Goal: Task Accomplishment & Management: Manage account settings

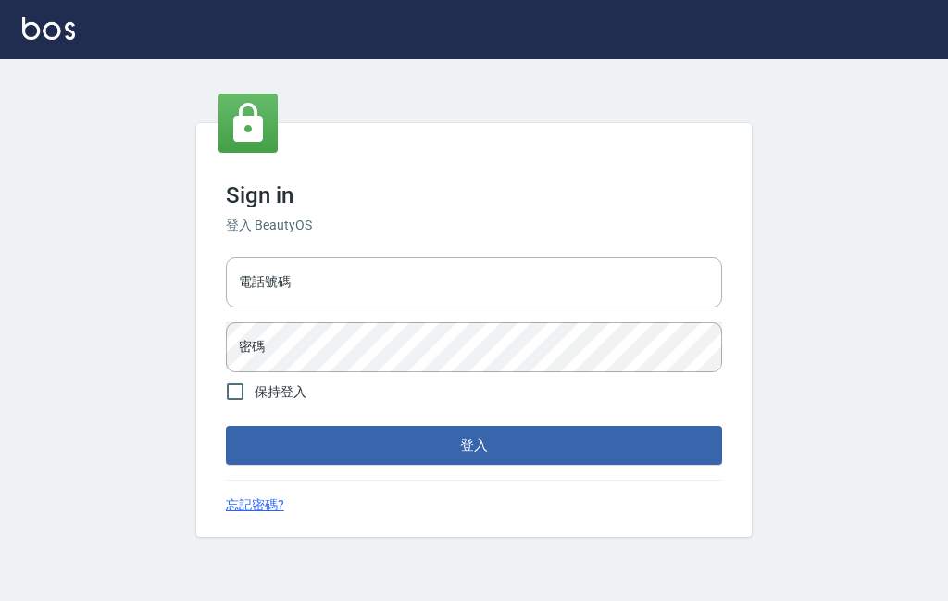
click at [552, 307] on input "電話號碼" at bounding box center [474, 282] width 496 height 50
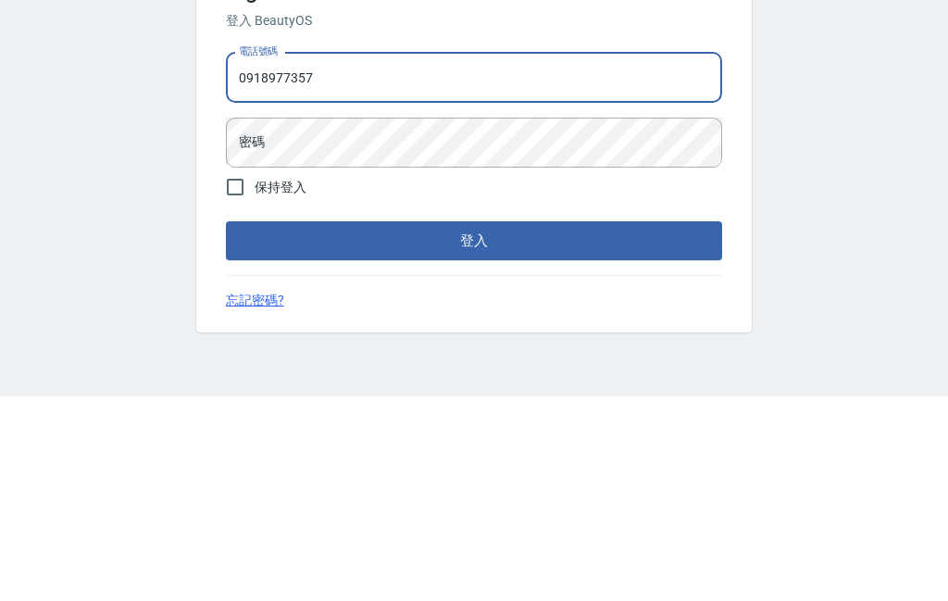
type input "0918977357"
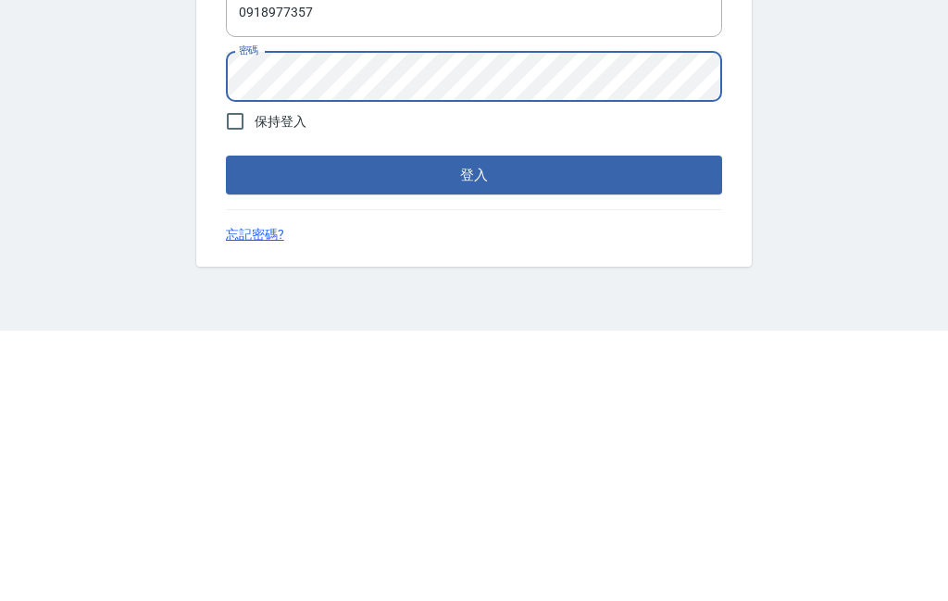
click at [544, 250] on form "電話號碼 [PHONE_NUMBER] 電話號碼 密碼 密碼 保持登入 登入" at bounding box center [474, 358] width 496 height 216
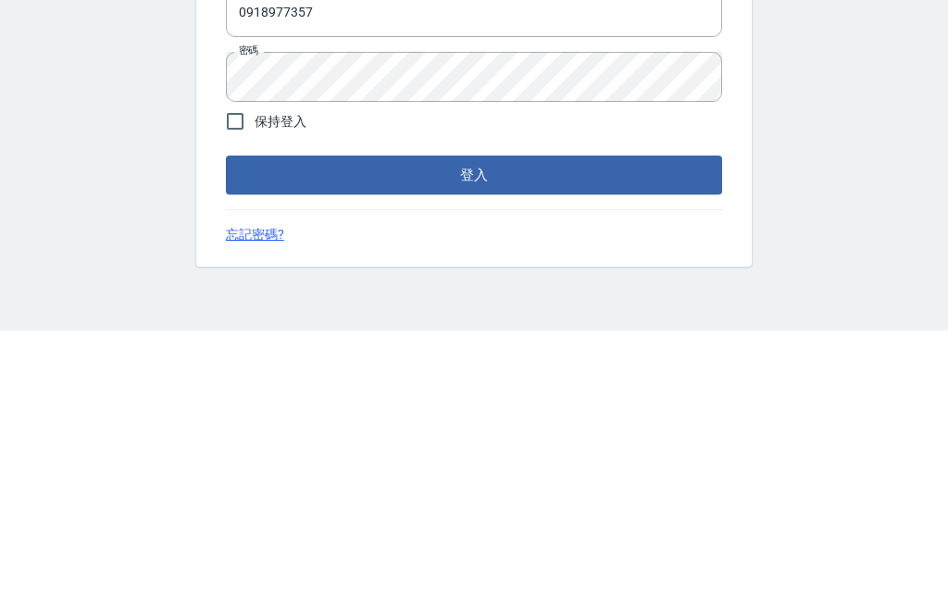
scroll to position [69, 0]
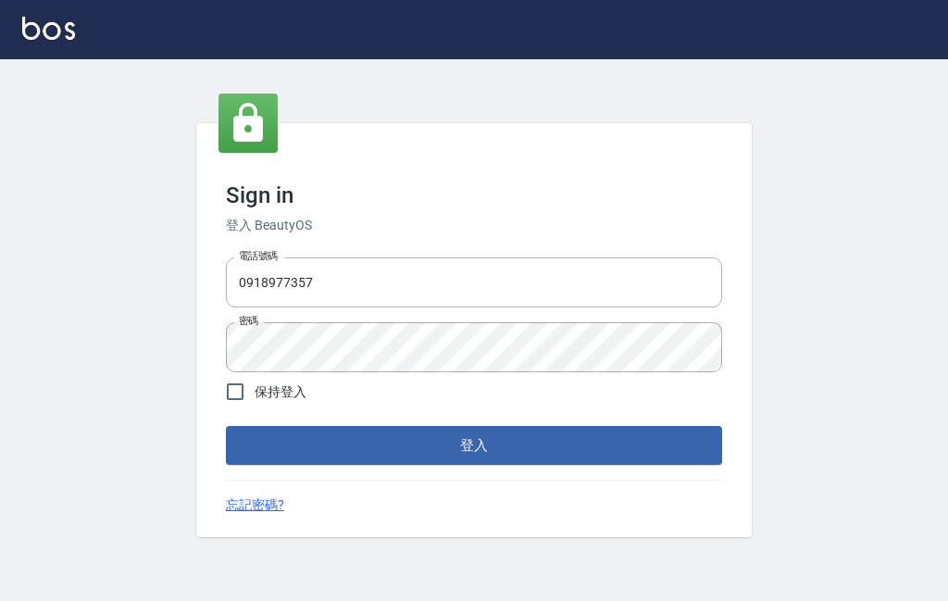
click at [669, 426] on button "登入" at bounding box center [474, 445] width 496 height 39
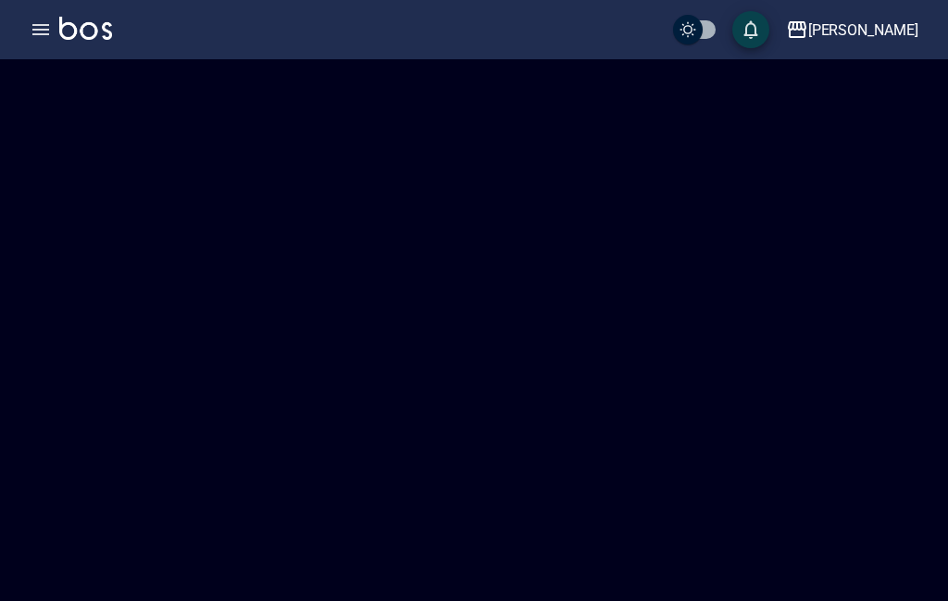
checkbox input "true"
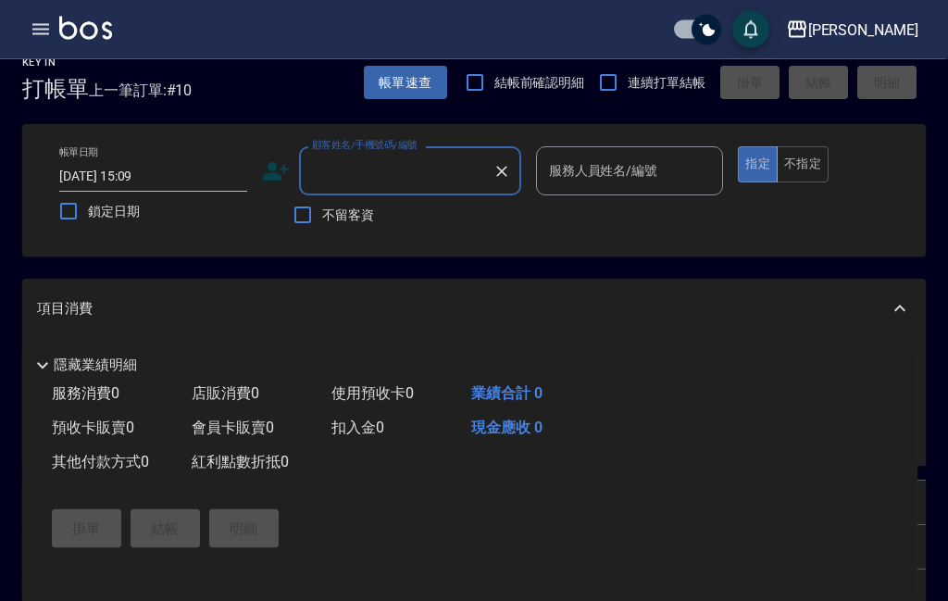
scroll to position [7, 0]
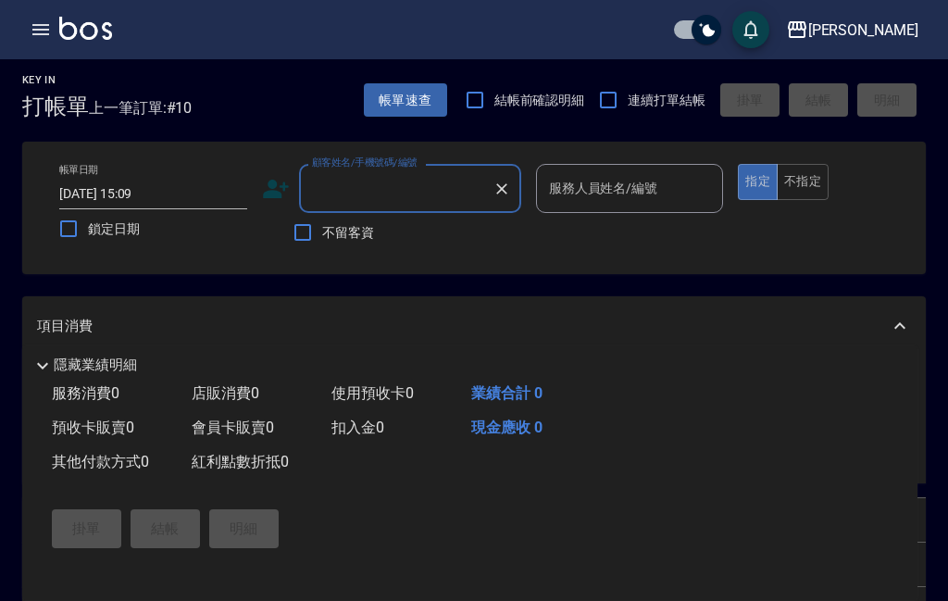
click at [44, 31] on icon "button" at bounding box center [41, 30] width 22 height 22
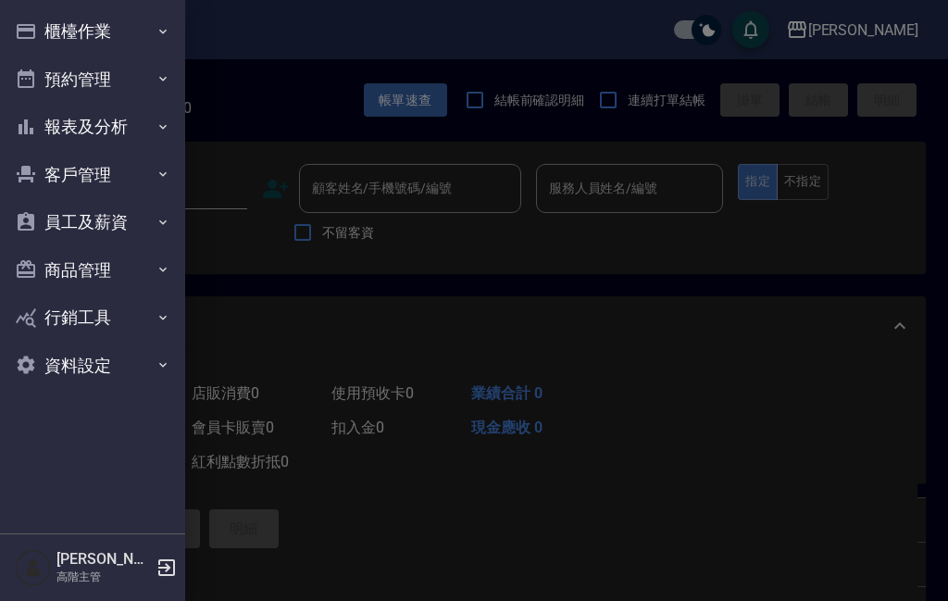
click at [84, 281] on button "商品管理" at bounding box center [92, 270] width 170 height 48
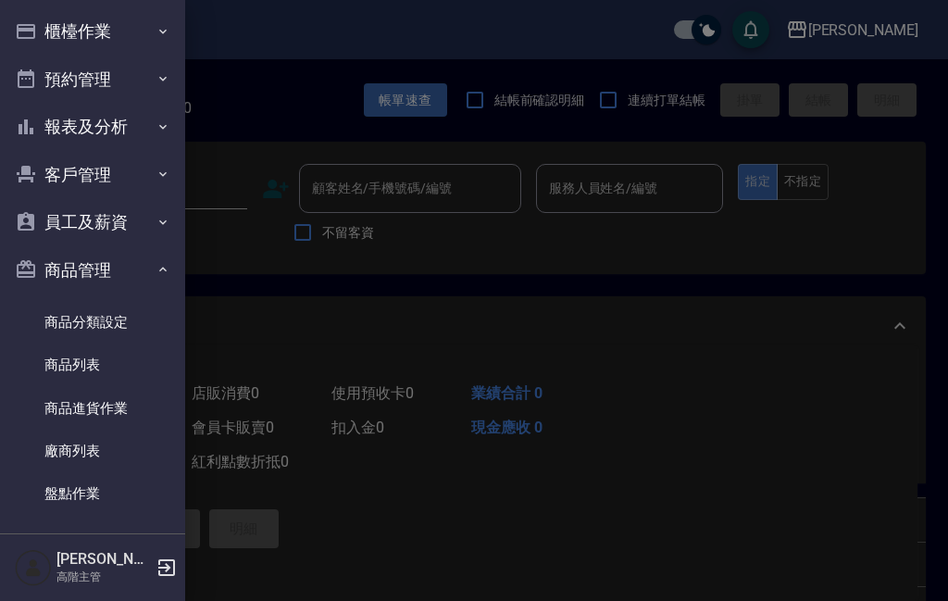
click at [85, 368] on link "商品列表" at bounding box center [92, 365] width 170 height 43
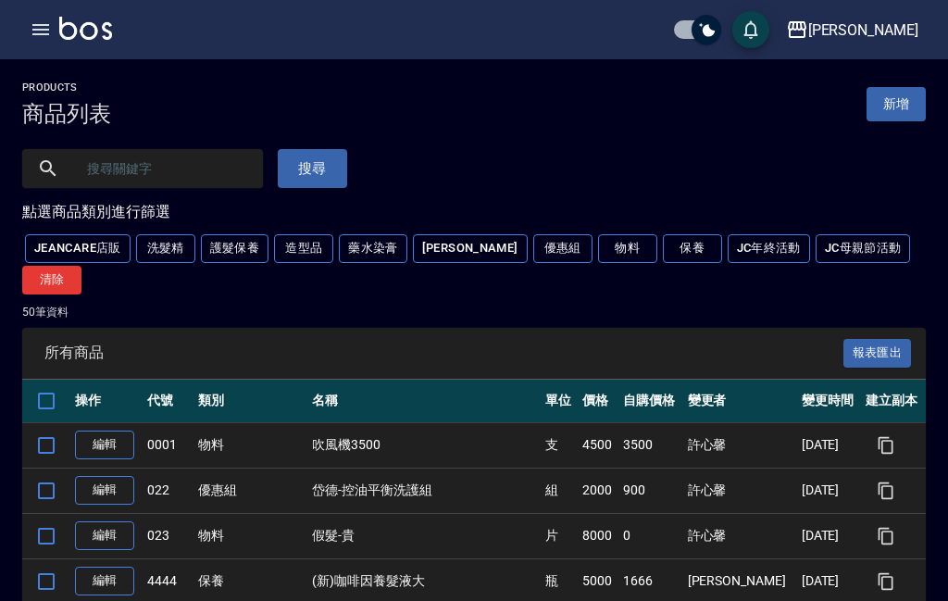
click at [220, 173] on input "text" at bounding box center [161, 169] width 174 height 50
type input "芝"
click at [294, 171] on button "搜尋" at bounding box center [312, 168] width 69 height 39
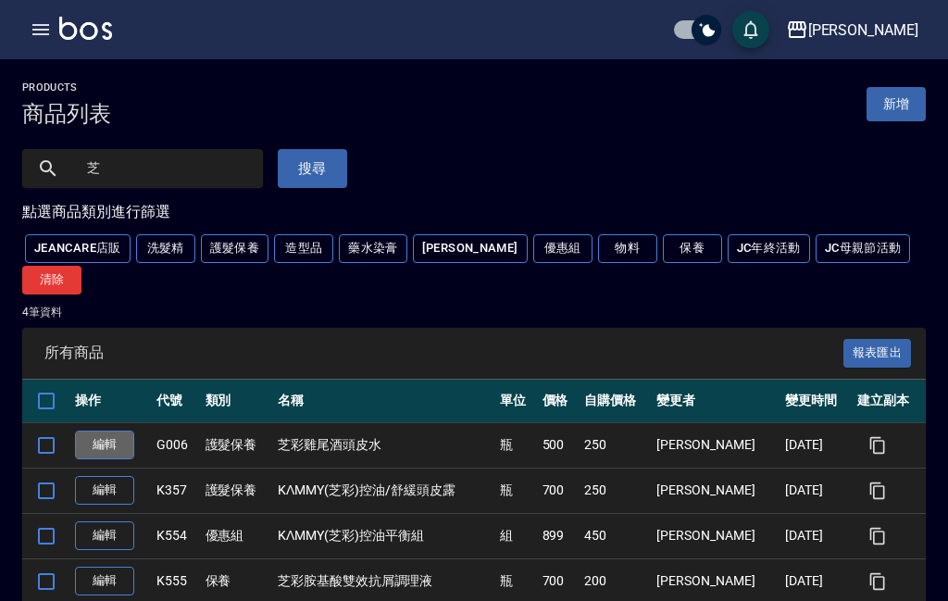
click at [109, 431] on link "編輯" at bounding box center [104, 445] width 59 height 29
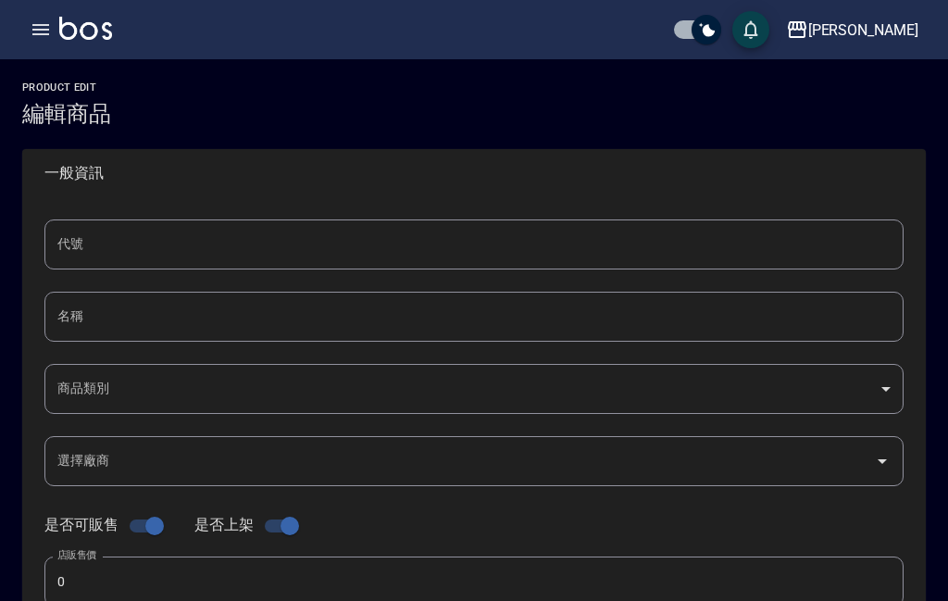
type input "G006"
type input "芝彩雞尾酒頭皮水"
type input "a98d26e4-b002-4475-b0ea-7f80ca3e3987"
type input "500"
type input "250"
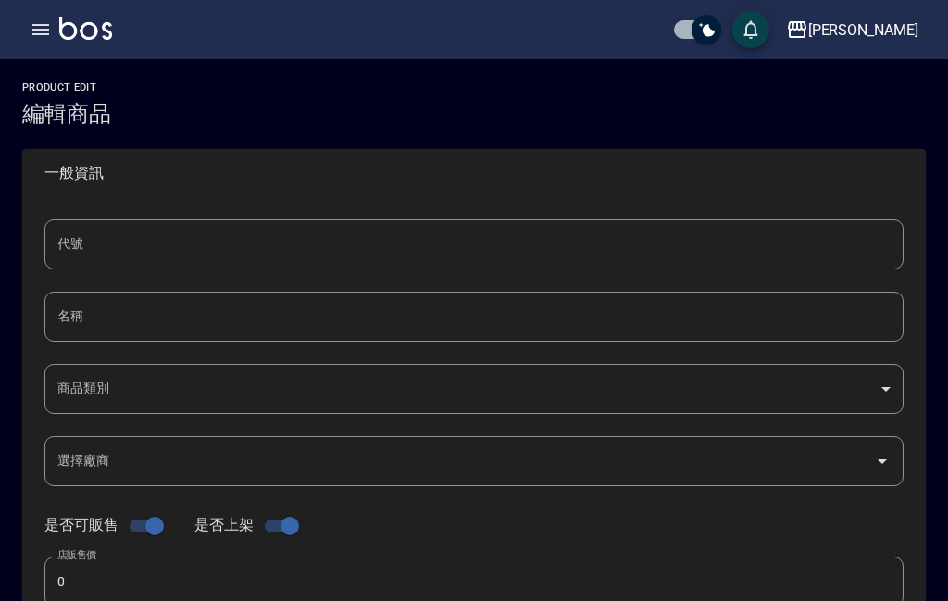
type input "250"
type input "瓶"
type input "UNSET"
click at [99, 322] on input "芝彩雞尾酒頭皮水" at bounding box center [473, 317] width 859 height 50
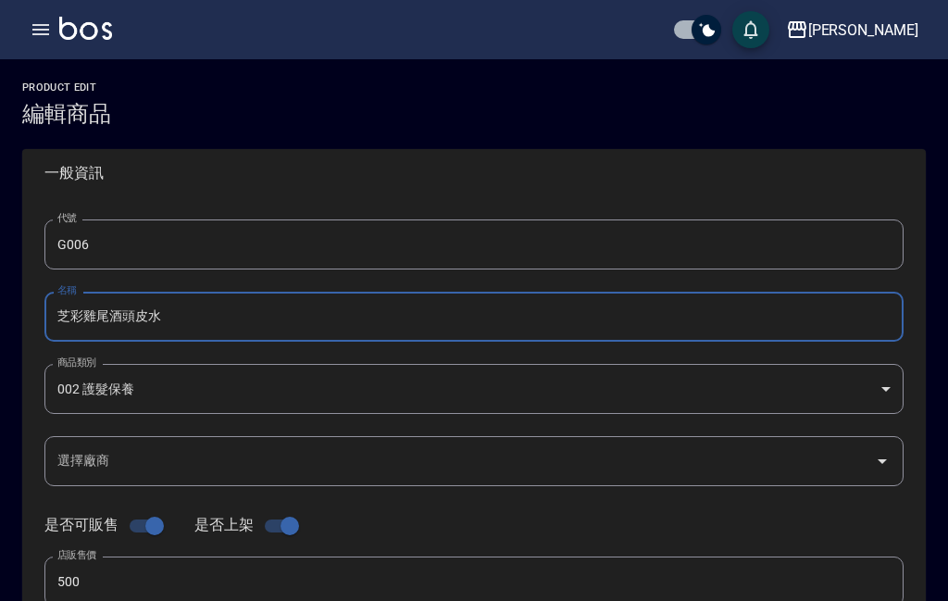
click at [98, 322] on input "芝彩雞尾酒頭皮水" at bounding box center [473, 317] width 859 height 50
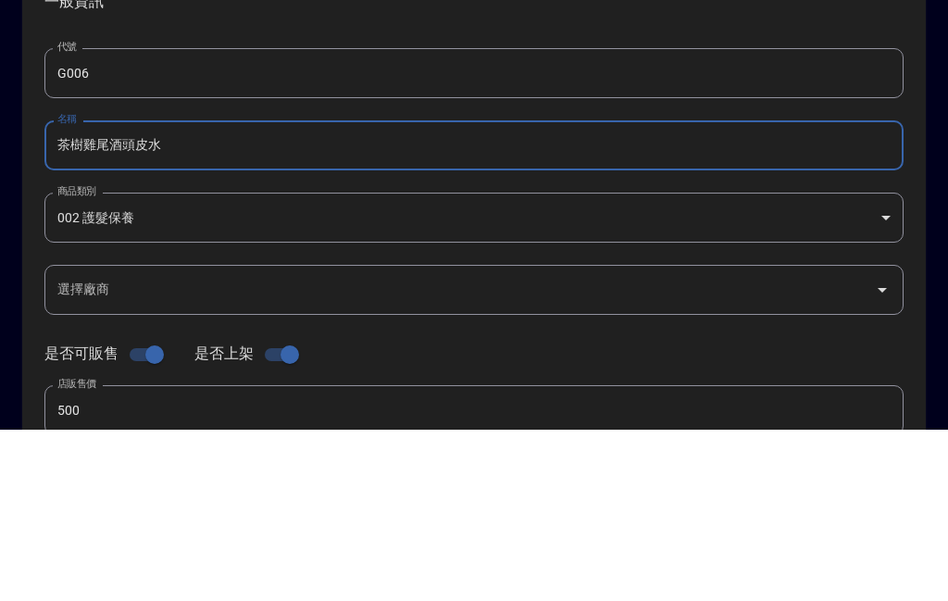
click at [112, 292] on input "茶樹雞尾酒頭皮水" at bounding box center [473, 317] width 859 height 50
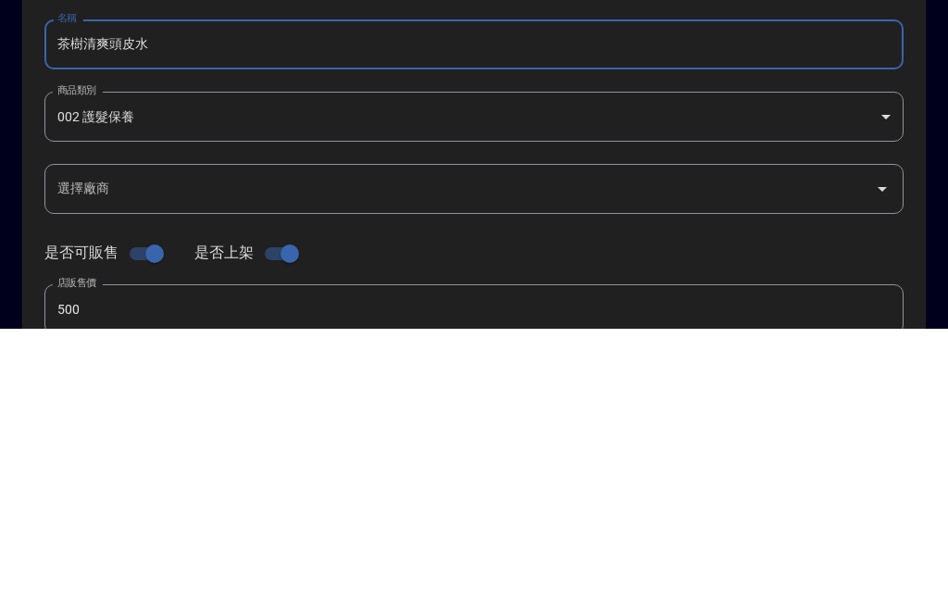
type input "茶樹清爽頭皮水"
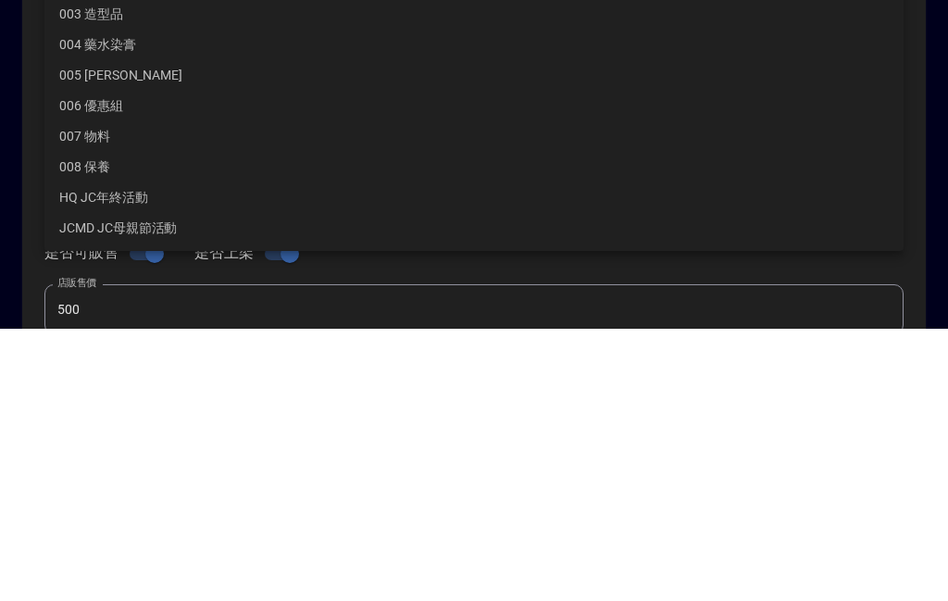
scroll to position [272, 0]
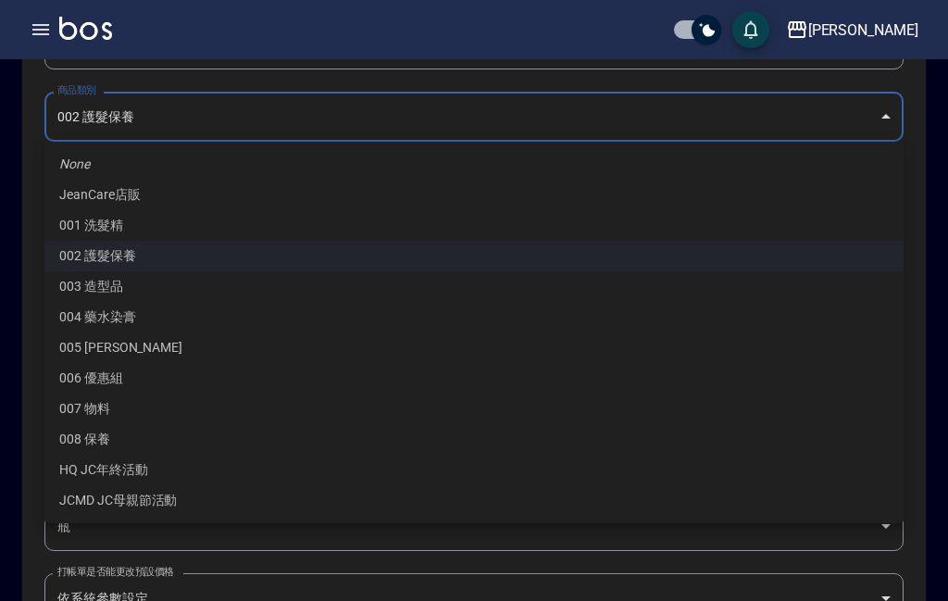
click at [3, 215] on div at bounding box center [474, 300] width 948 height 601
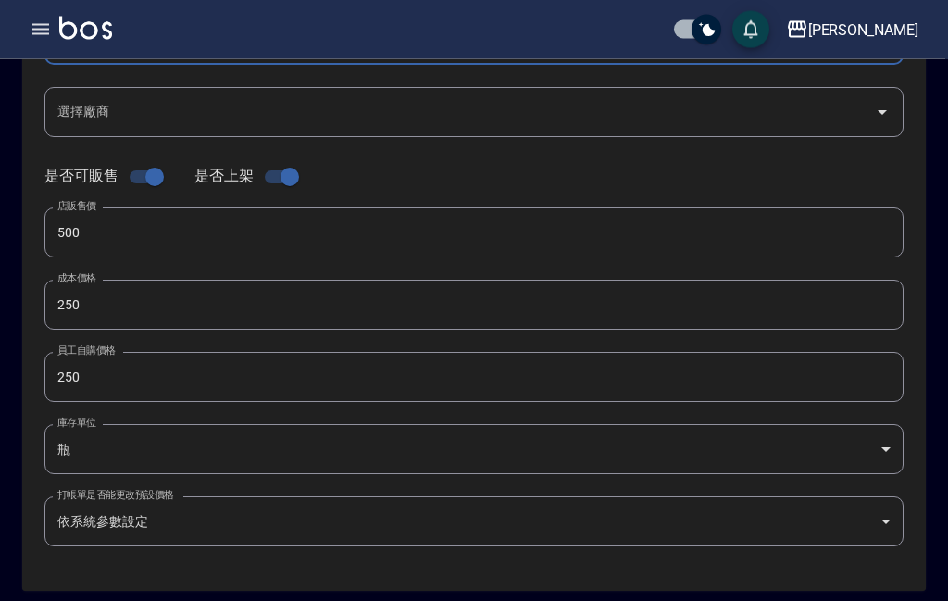
scroll to position [352, 0]
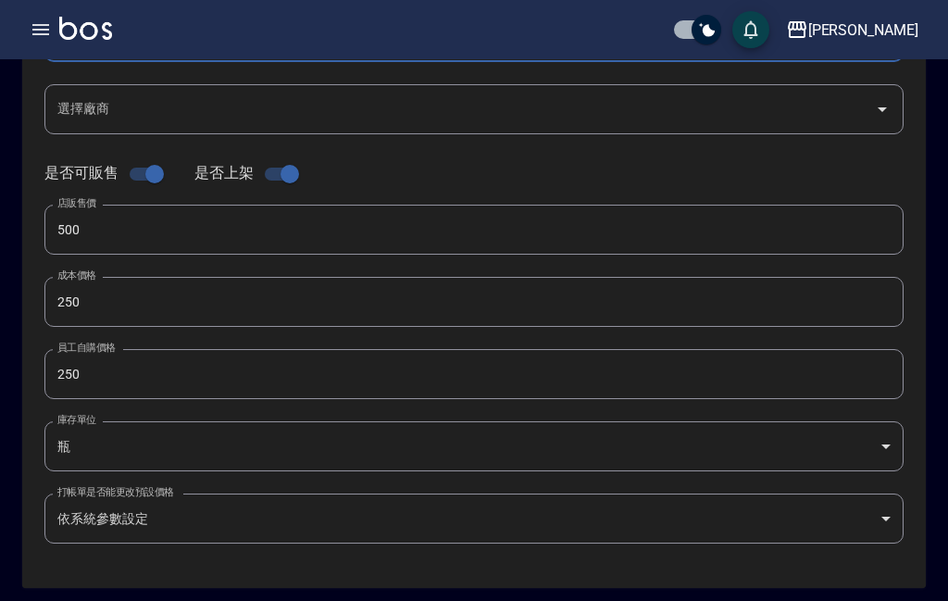
click at [381, 226] on input "500" at bounding box center [473, 230] width 859 height 50
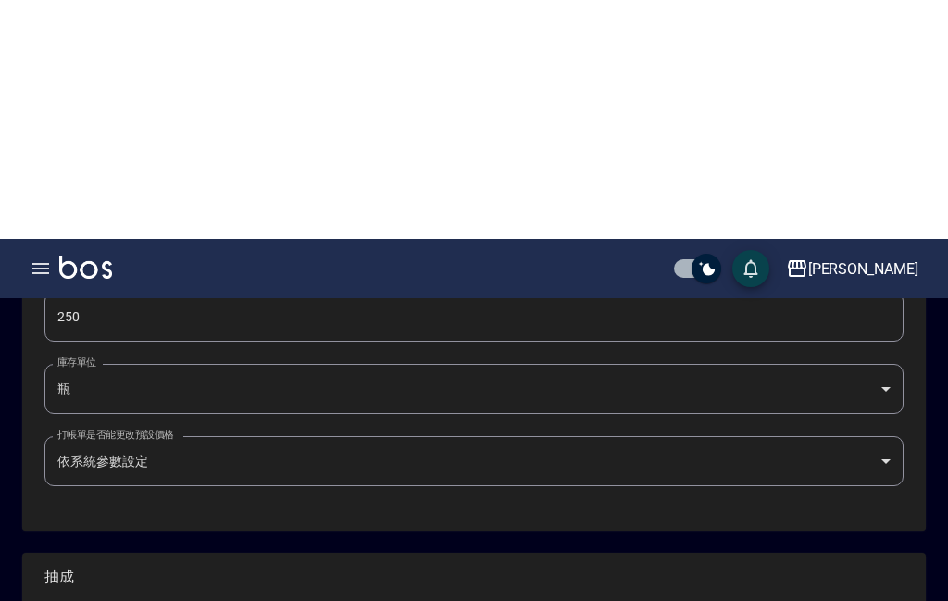
scroll to position [651, 0]
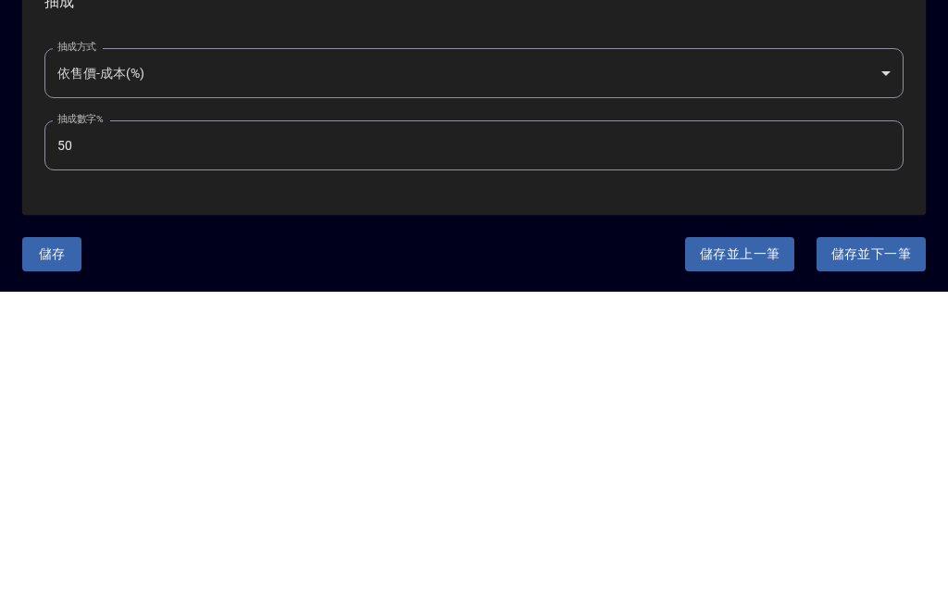
type input "600"
click at [63, 546] on button "儲存" at bounding box center [51, 563] width 59 height 34
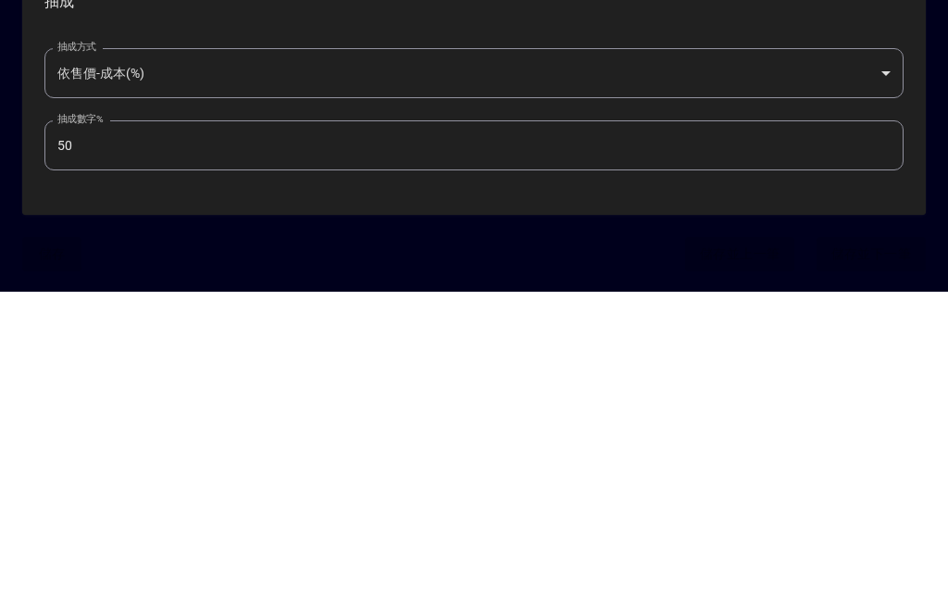
scroll to position [606, 0]
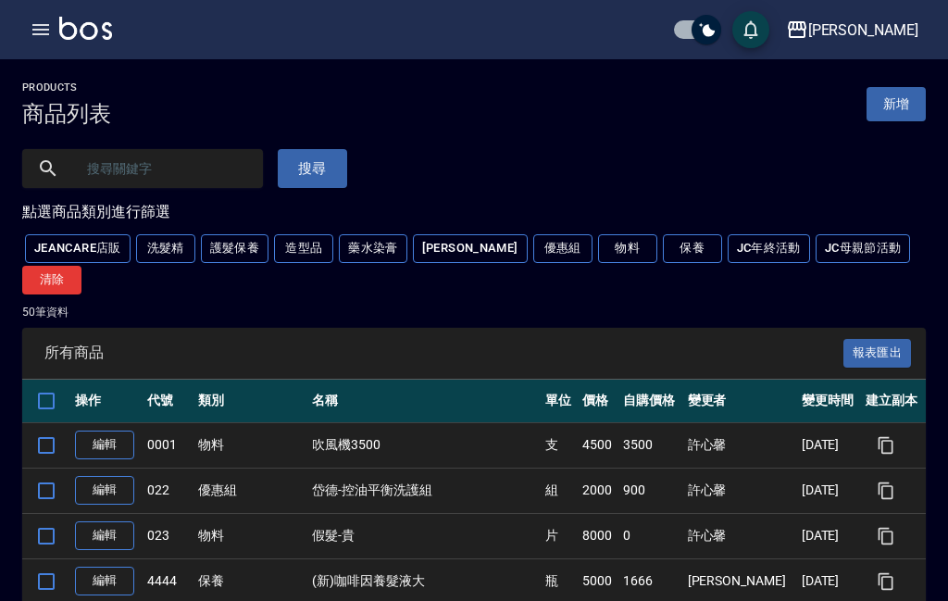
click at [199, 159] on input "text" at bounding box center [161, 169] width 174 height 50
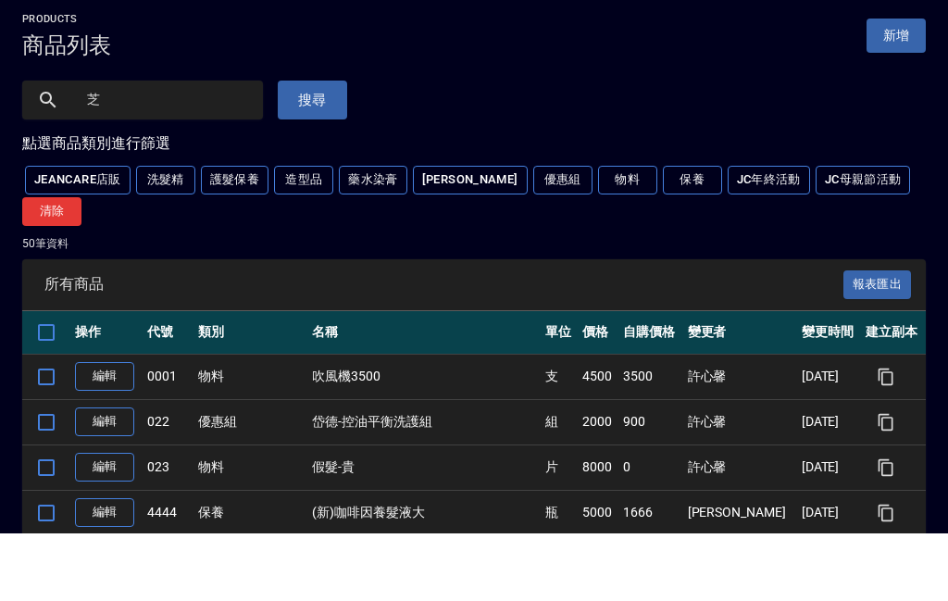
type input "芝"
click at [282, 149] on button "搜尋" at bounding box center [312, 168] width 69 height 39
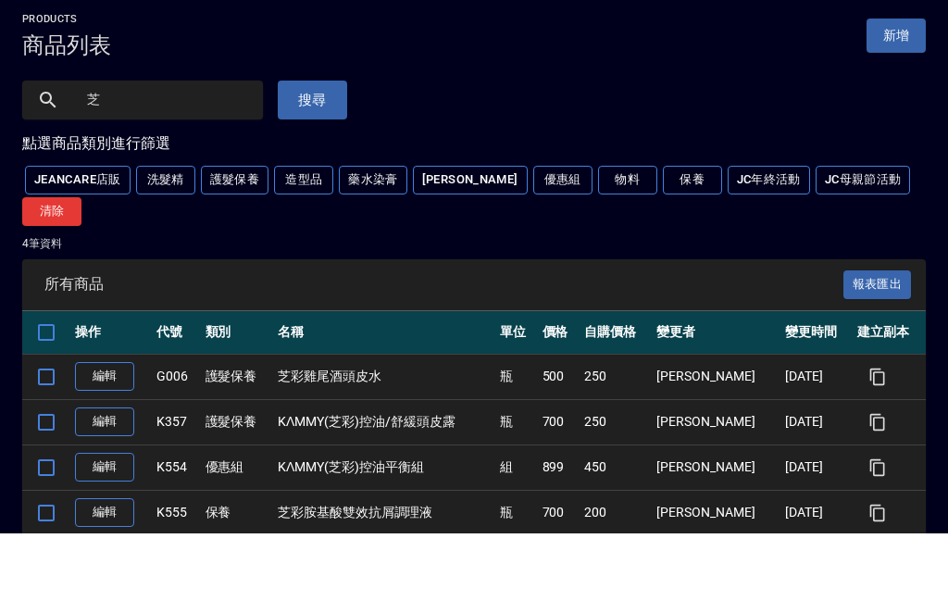
scroll to position [69, 0]
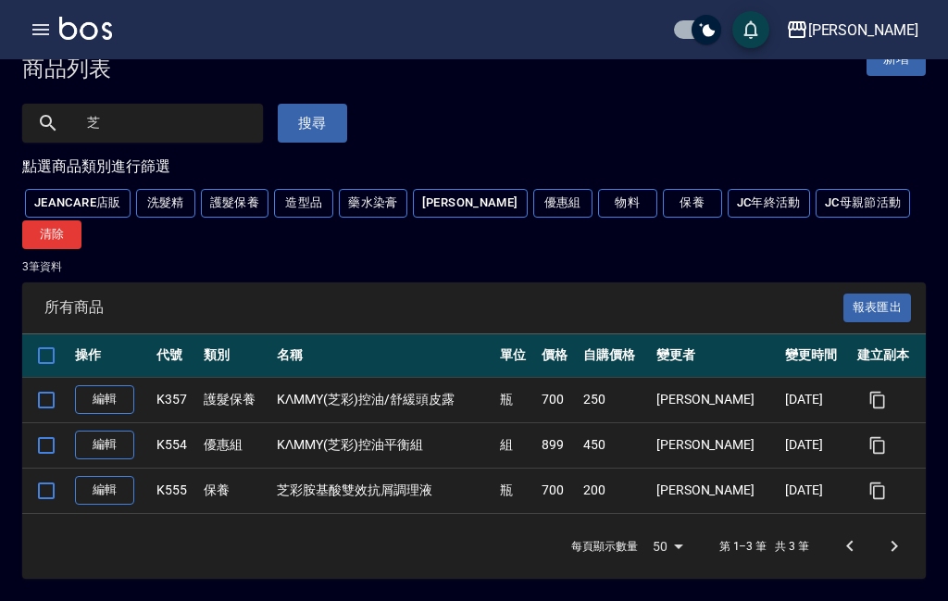
click at [281, 104] on button "搜尋" at bounding box center [312, 123] width 69 height 39
click at [145, 102] on input "芝" at bounding box center [161, 123] width 174 height 50
click at [47, 31] on icon "button" at bounding box center [41, 30] width 22 height 22
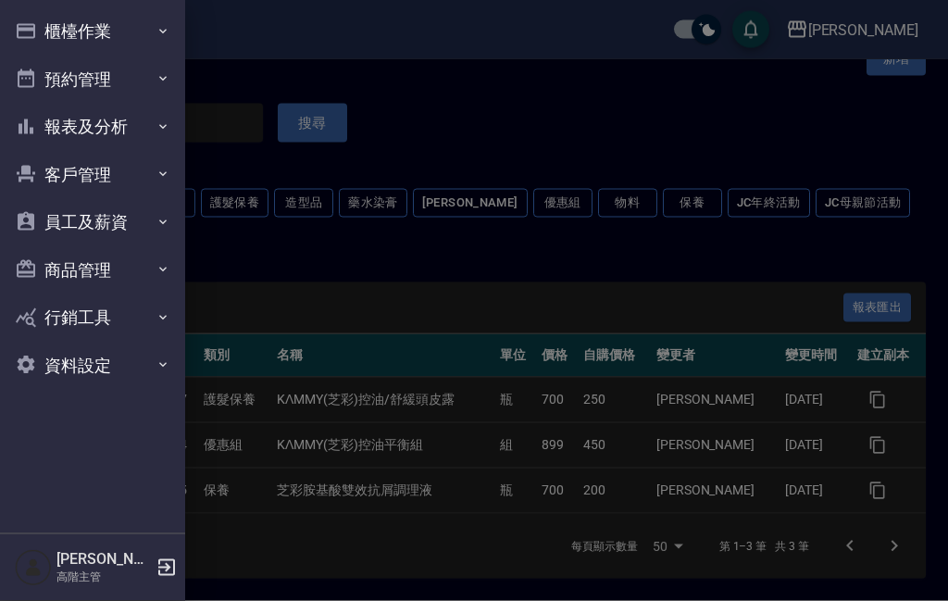
scroll to position [69, 0]
click at [161, 564] on icon "button" at bounding box center [167, 567] width 22 height 22
